Goal: Navigation & Orientation: Find specific page/section

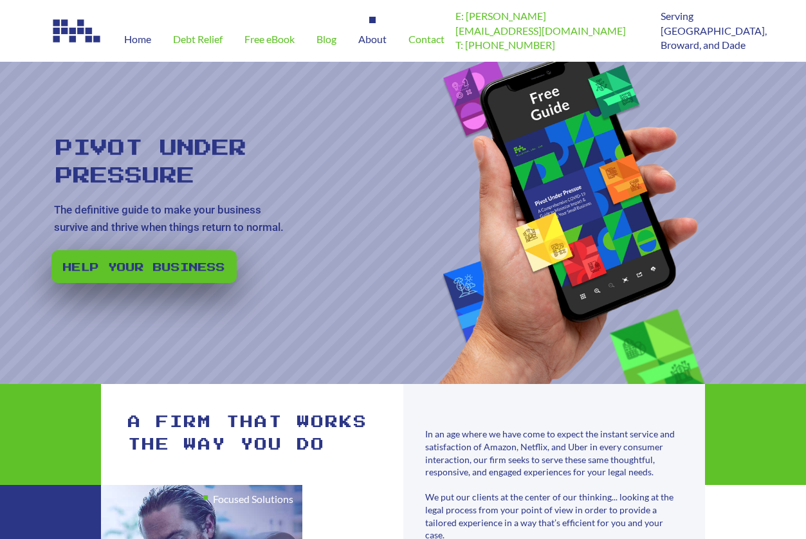
click at [390, 42] on div "About" at bounding box center [372, 39] width 50 height 45
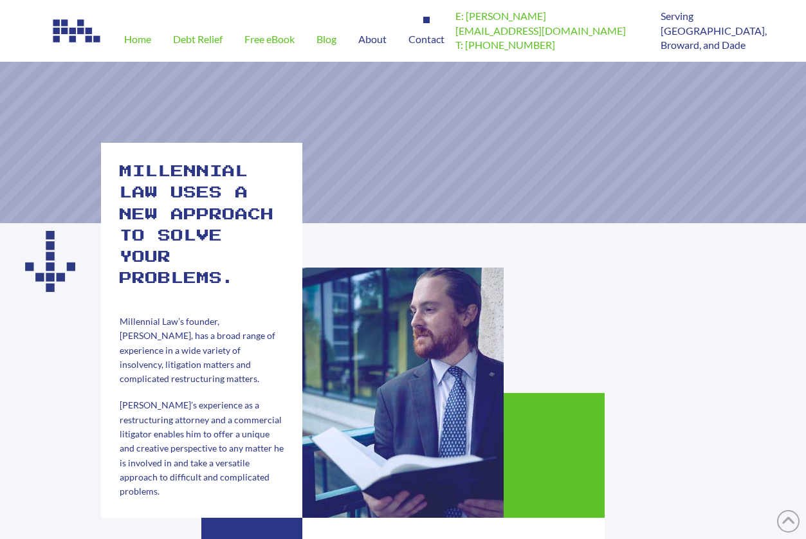
click at [424, 40] on span "Contact" at bounding box center [426, 39] width 36 height 10
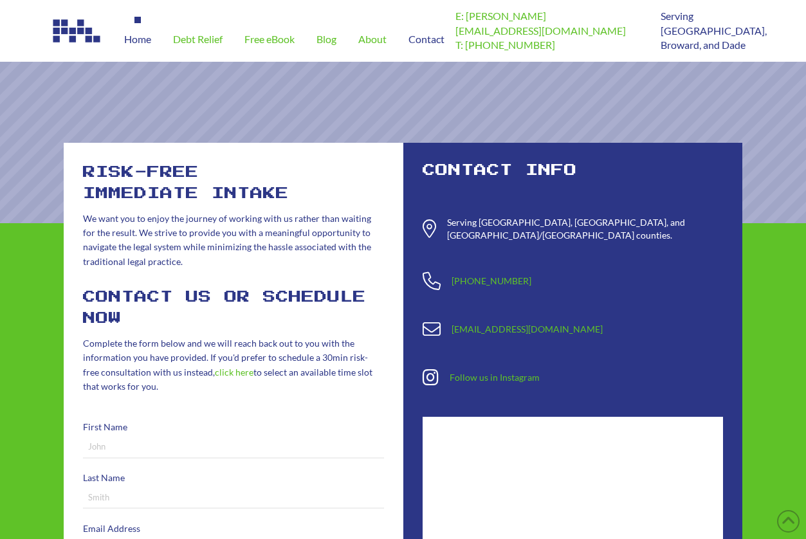
click at [136, 44] on span "Home" at bounding box center [137, 39] width 27 height 10
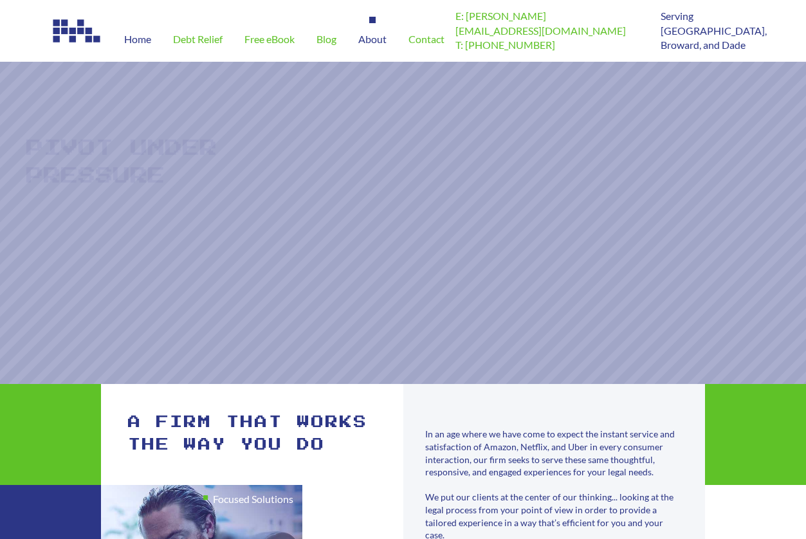
click at [371, 38] on span "About" at bounding box center [372, 39] width 28 height 10
